Goal: Share content: Share content

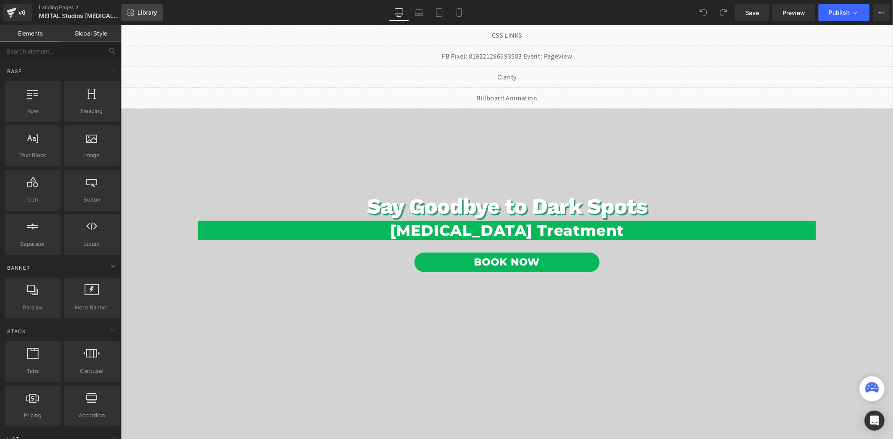
click at [145, 11] on span "Library" at bounding box center [147, 13] width 20 height 8
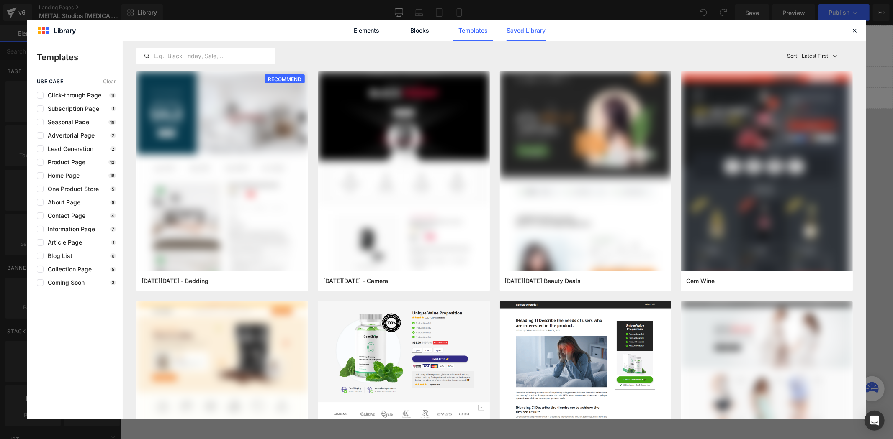
click at [527, 34] on link "Saved Library" at bounding box center [526, 30] width 40 height 21
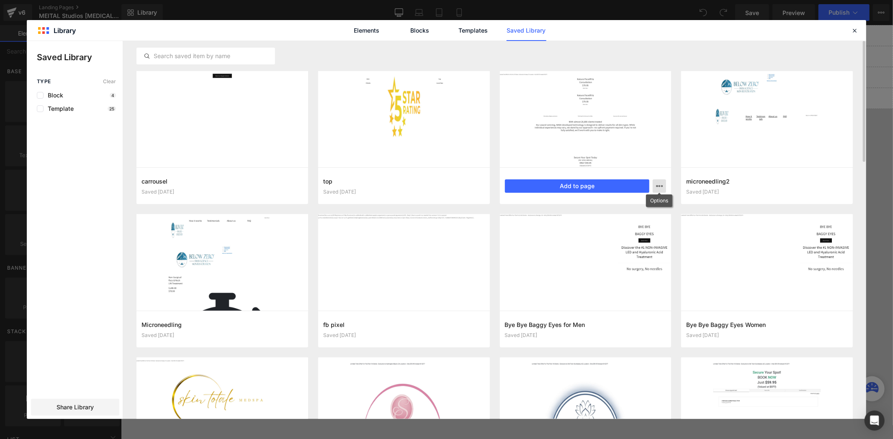
click at [0, 0] on icon "button" at bounding box center [0, 0] width 0 height 0
click at [855, 32] on icon at bounding box center [854, 31] width 8 height 8
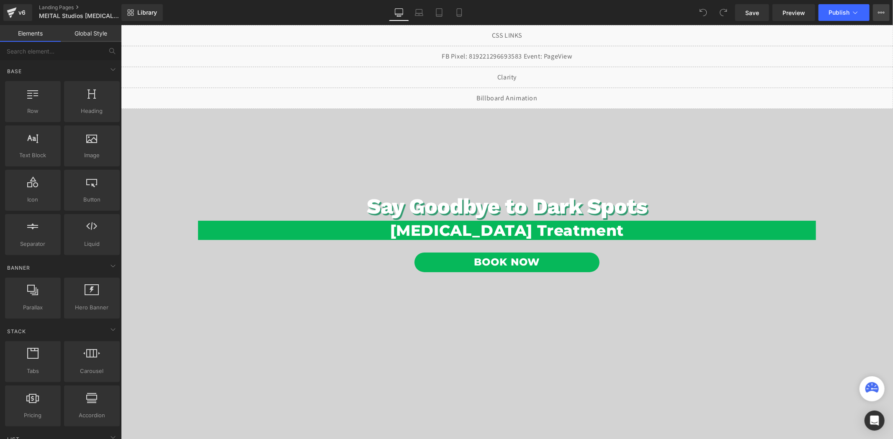
click at [884, 15] on button "View Live Page View with current Template Save Template to Library Schedule Pub…" at bounding box center [881, 12] width 17 height 17
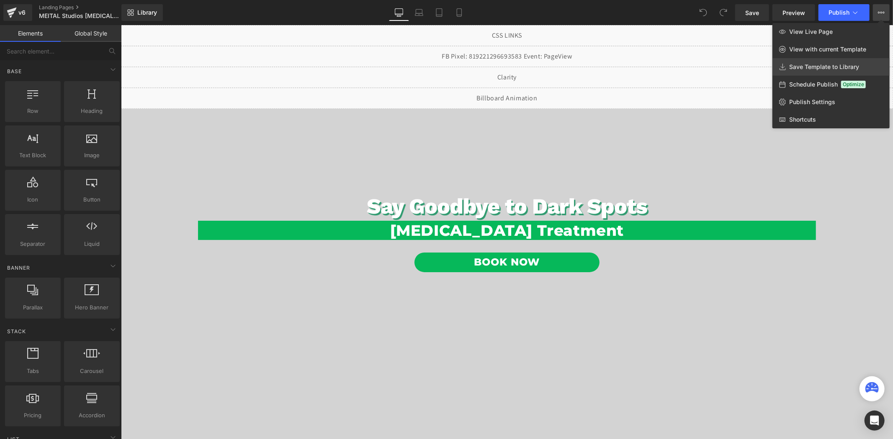
click at [833, 64] on span "Save Template to Library" at bounding box center [824, 67] width 70 height 8
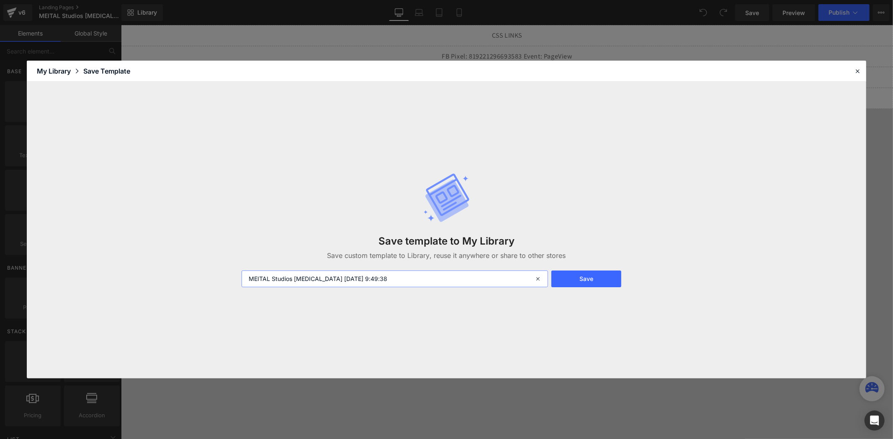
drag, startPoint x: 459, startPoint y: 277, endPoint x: 198, endPoint y: 279, distance: 261.6
click at [198, 279] on div "Save template to My Library Save custom template to Library, reuse it anywhere …" at bounding box center [446, 230] width 839 height 297
type input "Hyperpigmentation1"
click at [613, 279] on button "Save" at bounding box center [586, 279] width 70 height 17
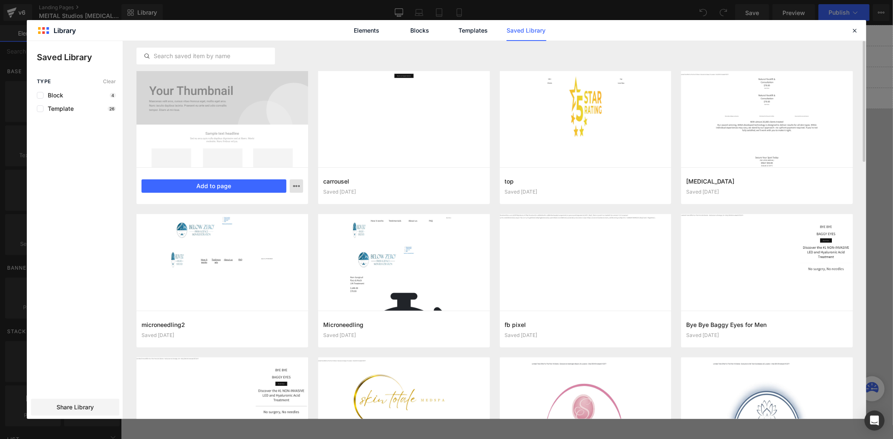
click at [294, 187] on icon "button" at bounding box center [296, 186] width 7 height 7
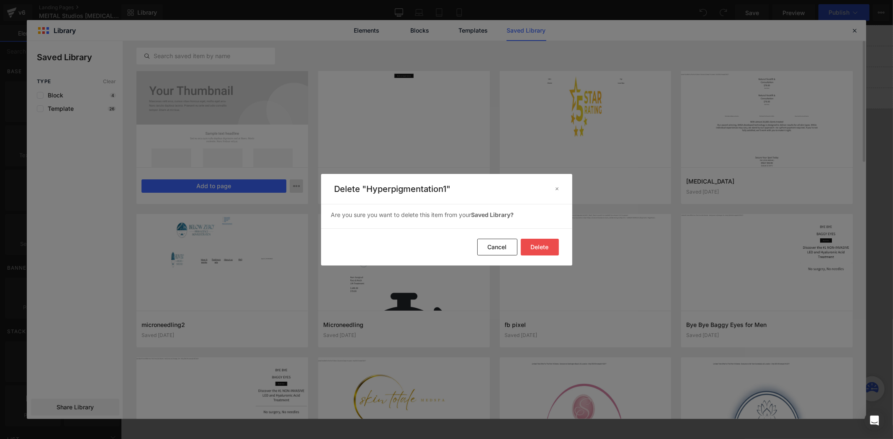
click at [0, 0] on button "Delete" at bounding box center [0, 0] width 0 height 0
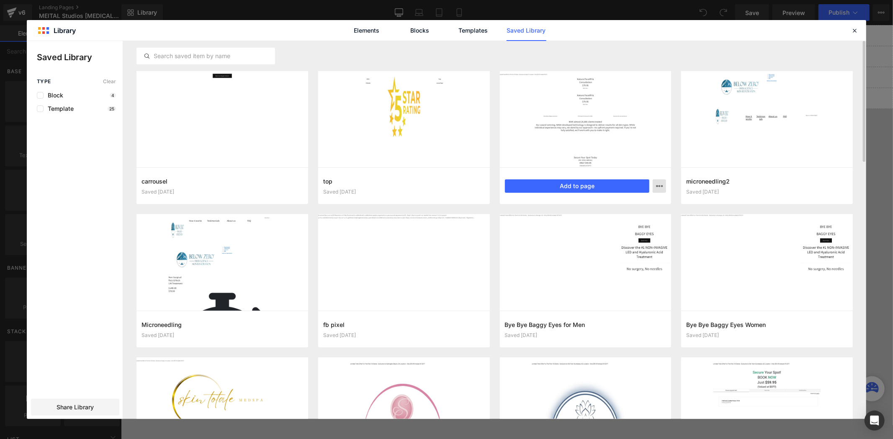
drag, startPoint x: 81, startPoint y: 208, endPoint x: 104, endPoint y: 318, distance: 113.2
click at [82, 208] on div at bounding box center [446, 230] width 839 height 378
click at [0, 0] on div "Share Library" at bounding box center [0, 0] width 0 height 0
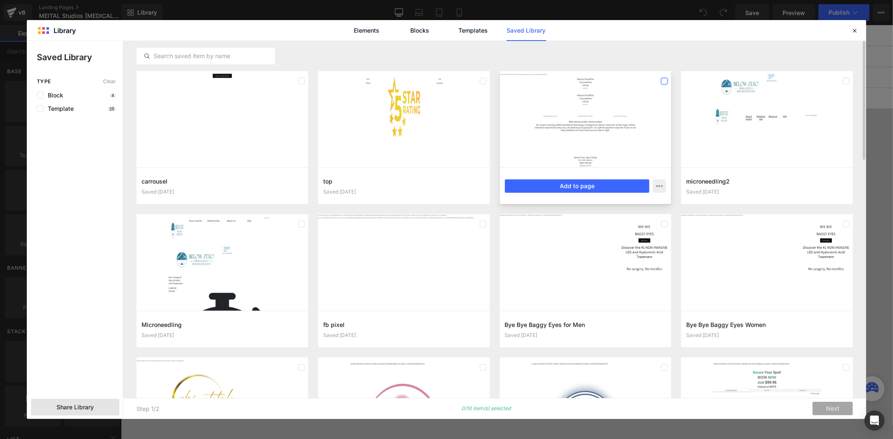
click at [662, 81] on label at bounding box center [664, 81] width 7 height 7
click at [845, 82] on label at bounding box center [845, 81] width 7 height 7
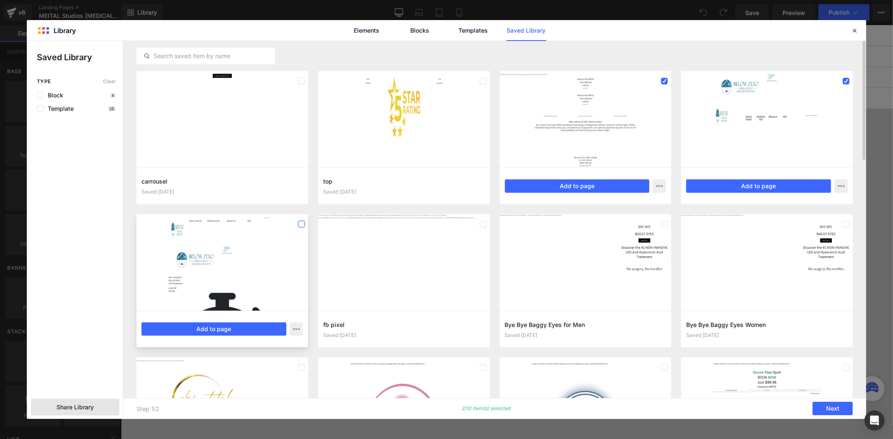
click at [300, 225] on label at bounding box center [301, 224] width 7 height 7
click at [87, 408] on span "Share Library" at bounding box center [74, 407] width 37 height 8
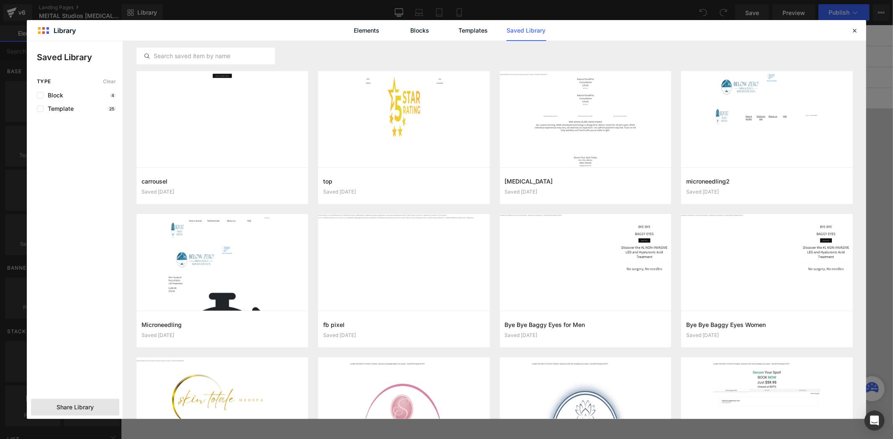
click at [87, 408] on span "Share Library" at bounding box center [74, 407] width 37 height 8
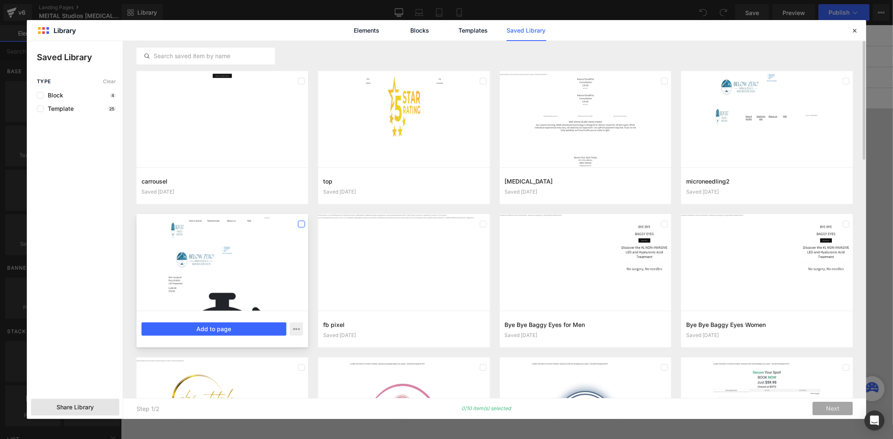
click at [299, 225] on label at bounding box center [301, 224] width 7 height 7
click at [665, 80] on label at bounding box center [664, 81] width 7 height 7
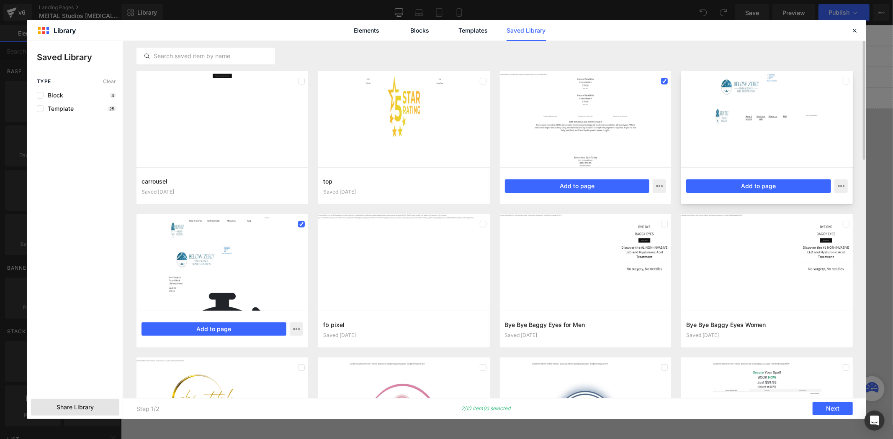
click at [0, 0] on div at bounding box center [0, 0] width 0 height 0
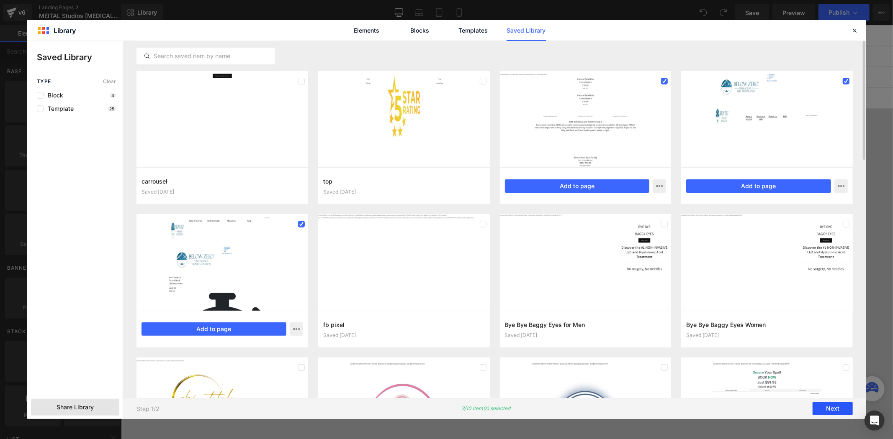
click at [832, 407] on button "Next" at bounding box center [832, 409] width 40 height 13
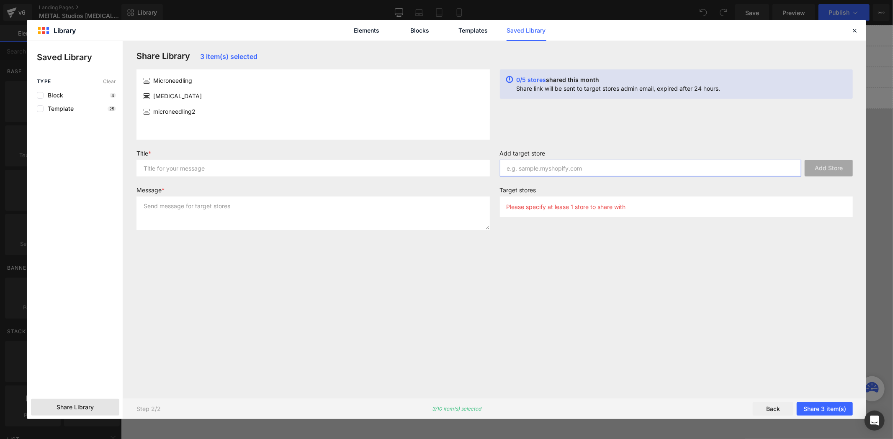
click at [544, 170] on input "text" at bounding box center [651, 168] width 302 height 17
paste input "corrective-treatments.myshopify.com"
type input "corrective-treatments.myshopify.com"
click at [829, 172] on button "Add Store" at bounding box center [828, 168] width 48 height 17
drag, startPoint x: 547, startPoint y: 259, endPoint x: 537, endPoint y: 259, distance: 10.1
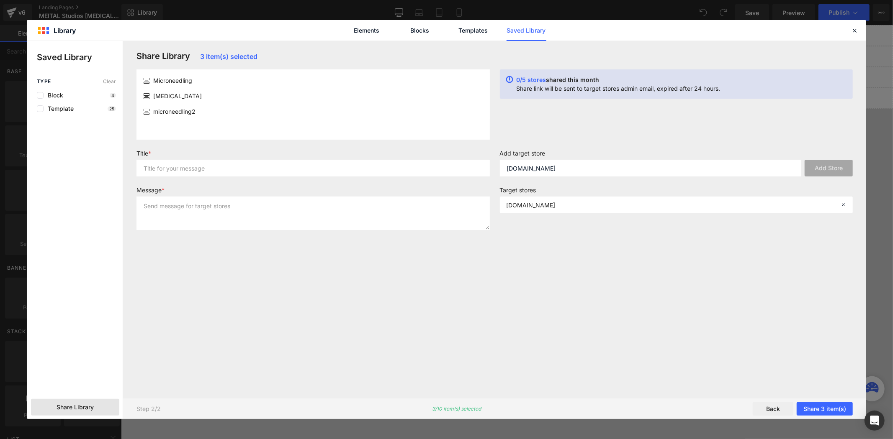
click at [546, 259] on div "Share Library 3 item(s) selected Microneedling hyperpigmentation microneedling2…" at bounding box center [494, 219] width 726 height 337
click at [236, 161] on input "text" at bounding box center [312, 168] width 353 height 17
type input "T"
type input "LP Templates"
click at [226, 207] on textarea at bounding box center [312, 213] width 353 height 33
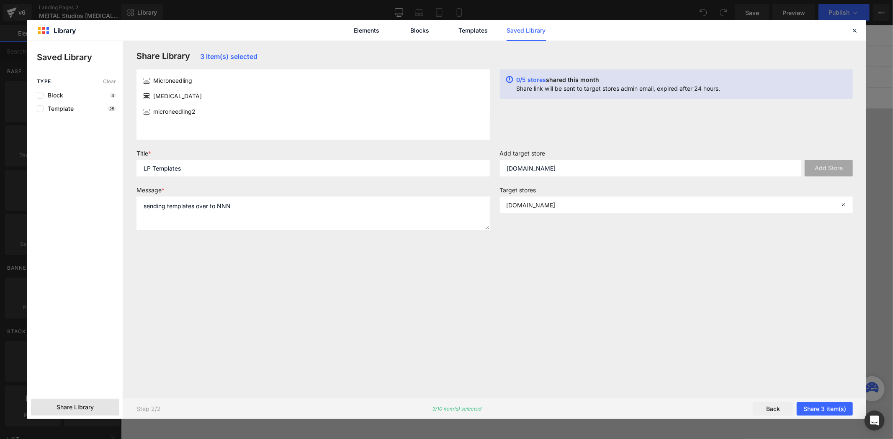
click at [279, 258] on div "Share Library 3 item(s) selected Microneedling hyperpigmentation microneedling2…" at bounding box center [494, 219] width 726 height 337
drag, startPoint x: 237, startPoint y: 208, endPoint x: 216, endPoint y: 210, distance: 21.0
click at [216, 210] on textarea "sending templates over to NNN" at bounding box center [312, 213] width 353 height 33
type textarea "sending templates over"
click at [308, 281] on div "Share Library 3 item(s) selected Microneedling hyperpigmentation microneedling2…" at bounding box center [494, 219] width 726 height 337
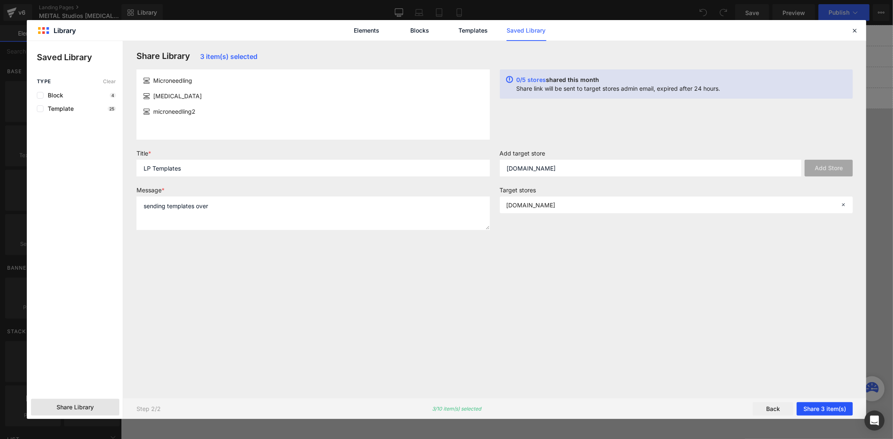
click at [835, 406] on button "Share 3 item(s)" at bounding box center [824, 409] width 56 height 13
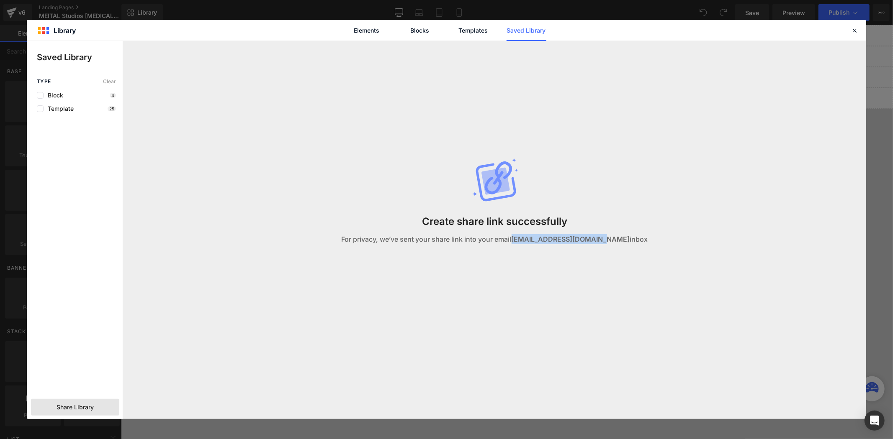
drag, startPoint x: 526, startPoint y: 241, endPoint x: 615, endPoint y: 243, distance: 89.6
click at [615, 243] on p "For privacy, we’ve sent your share link into your email juda@noneedleneeded.com…" at bounding box center [494, 239] width 306 height 10
copy strong "juda@noneedleneeded.com"
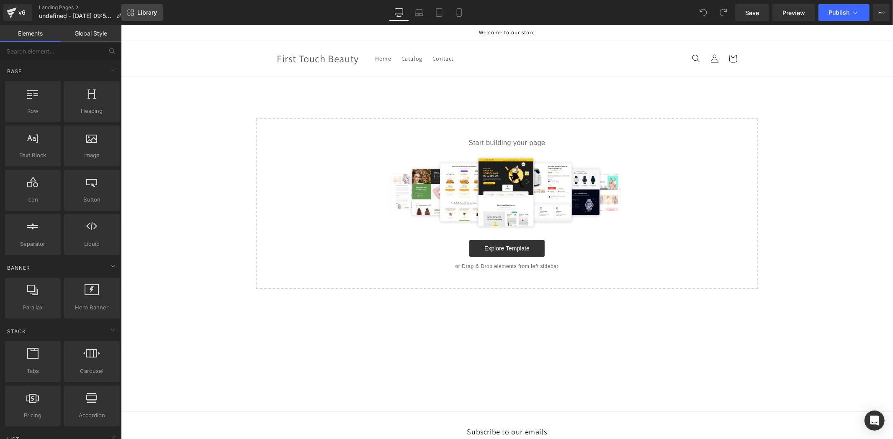
click at [139, 15] on span "Library" at bounding box center [147, 13] width 20 height 8
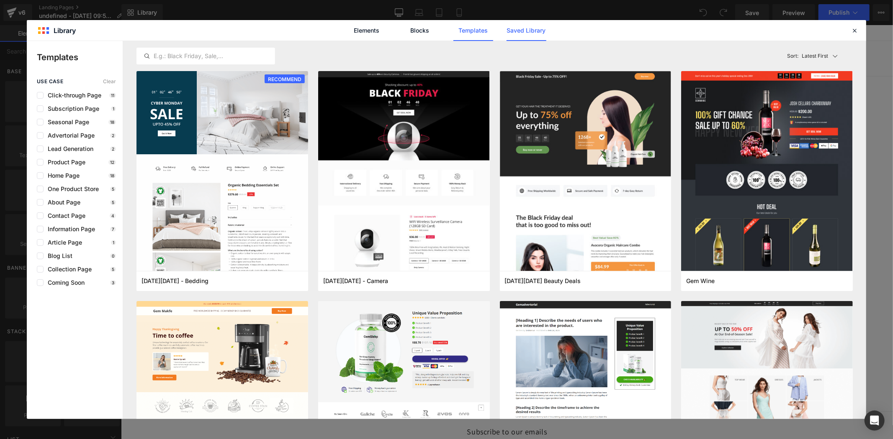
click at [542, 31] on link "Saved Library" at bounding box center [526, 30] width 40 height 21
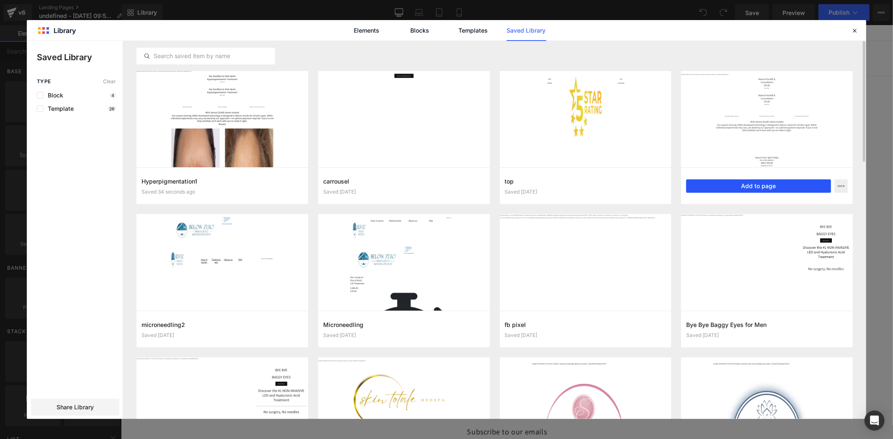
click at [730, 186] on button "Add to page" at bounding box center [758, 186] width 145 height 13
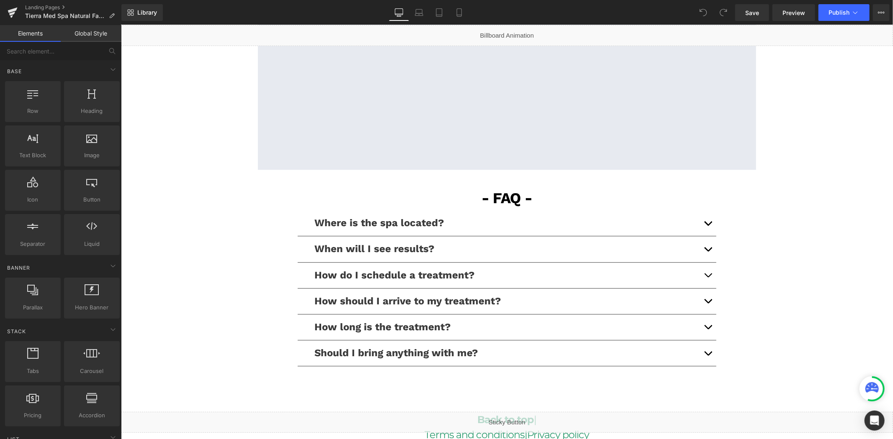
scroll to position [1906, 0]
